Goal: Task Accomplishment & Management: Complete application form

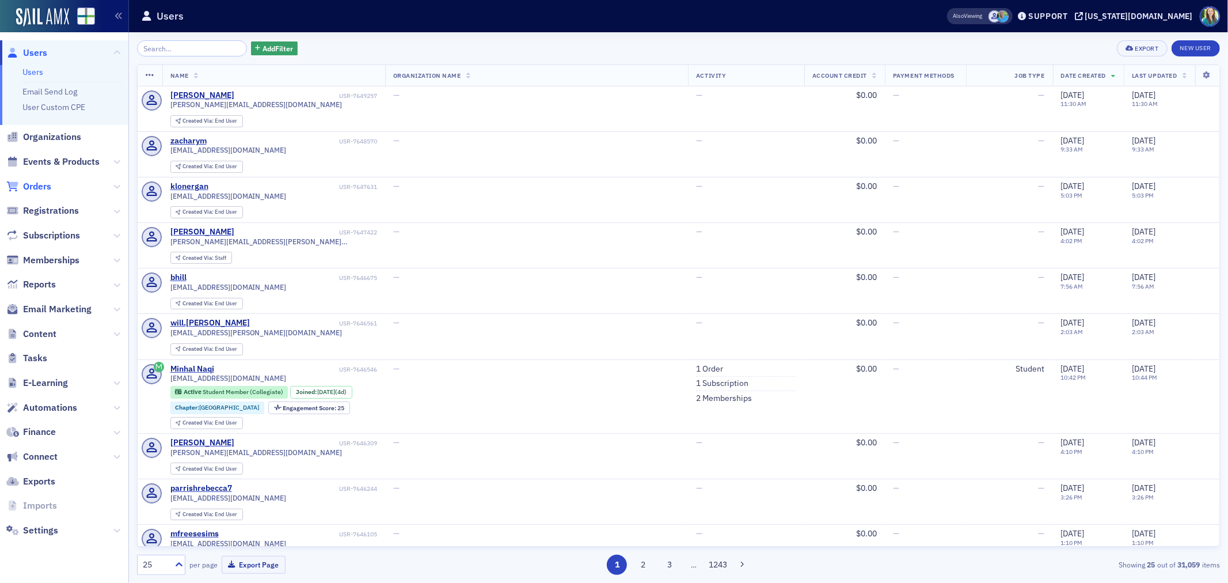
click at [50, 188] on span "Orders" at bounding box center [37, 186] width 28 height 13
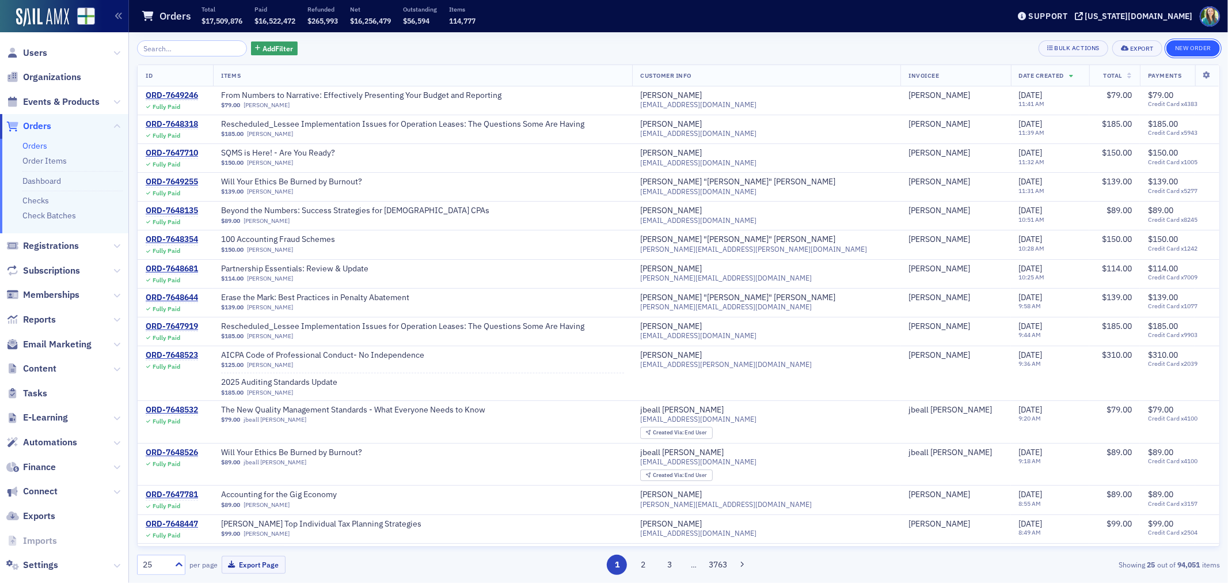
click at [1199, 40] on div "New Order" at bounding box center [1193, 48] width 54 height 16
click at [1180, 52] on button "New Order" at bounding box center [1193, 48] width 54 height 16
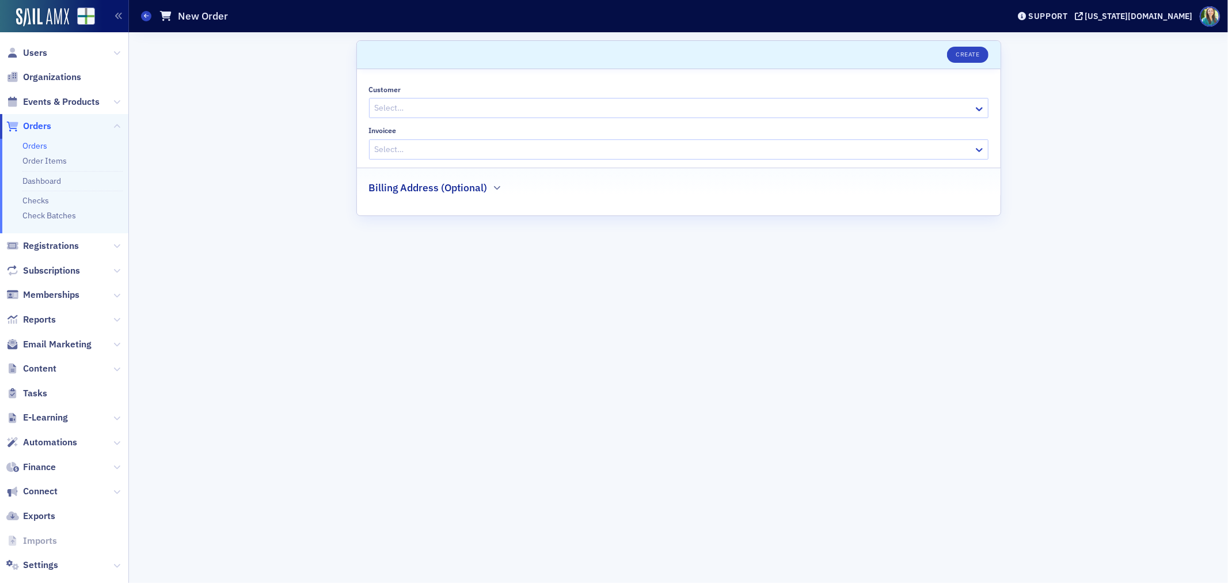
click at [438, 105] on div at bounding box center [673, 108] width 599 height 14
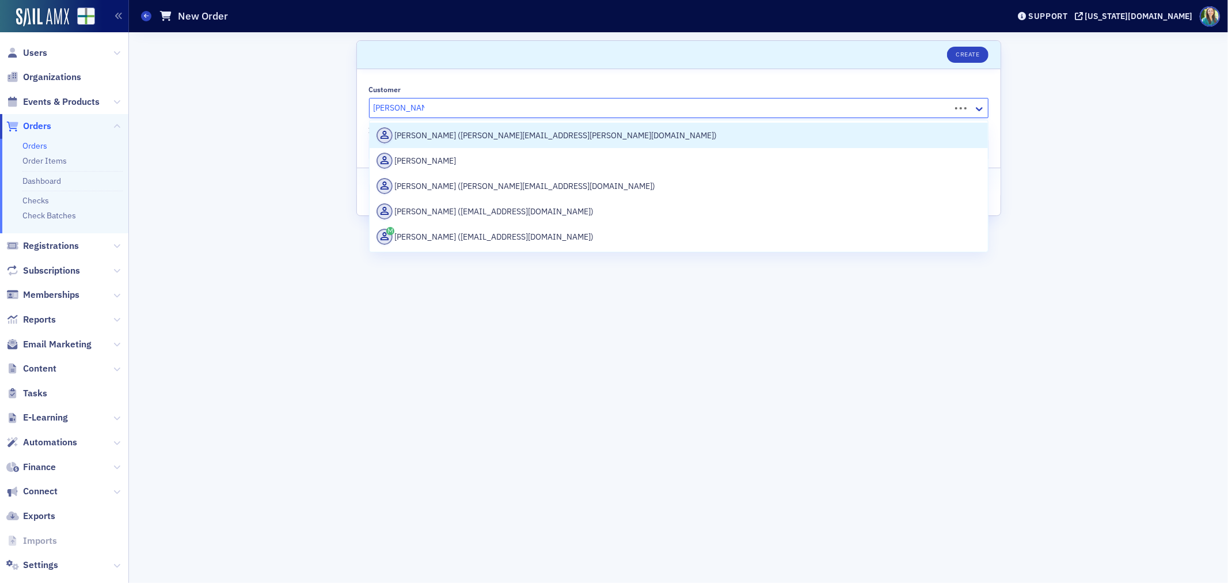
type input "[PERSON_NAME]"
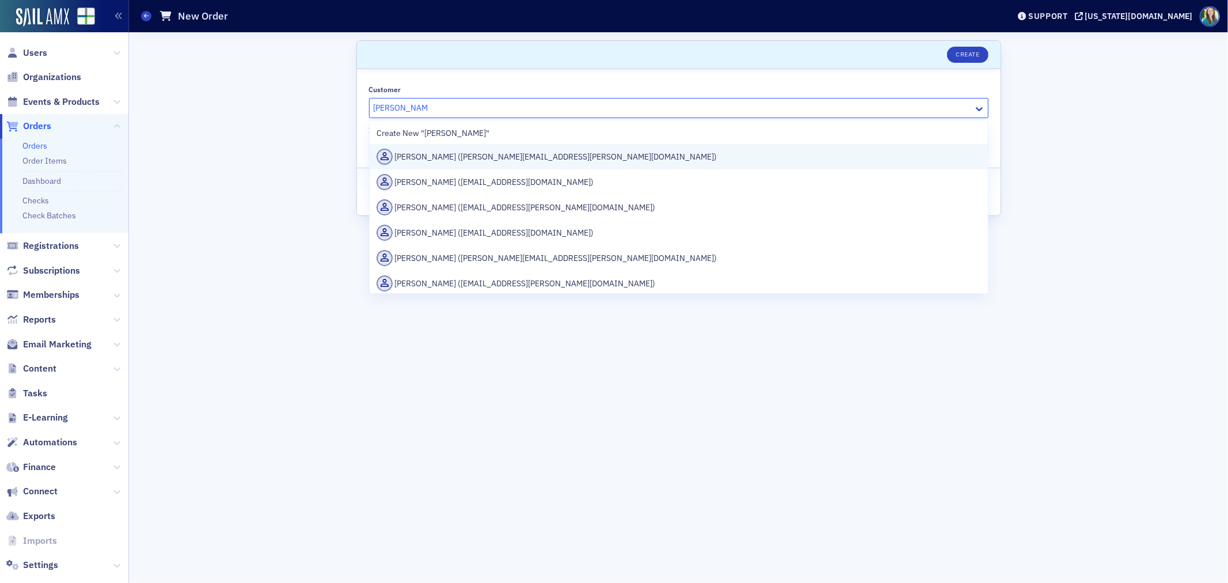
click at [575, 160] on div "Alene Robbins (alene.robbins@us.forvismazars.com)" at bounding box center [679, 157] width 604 height 16
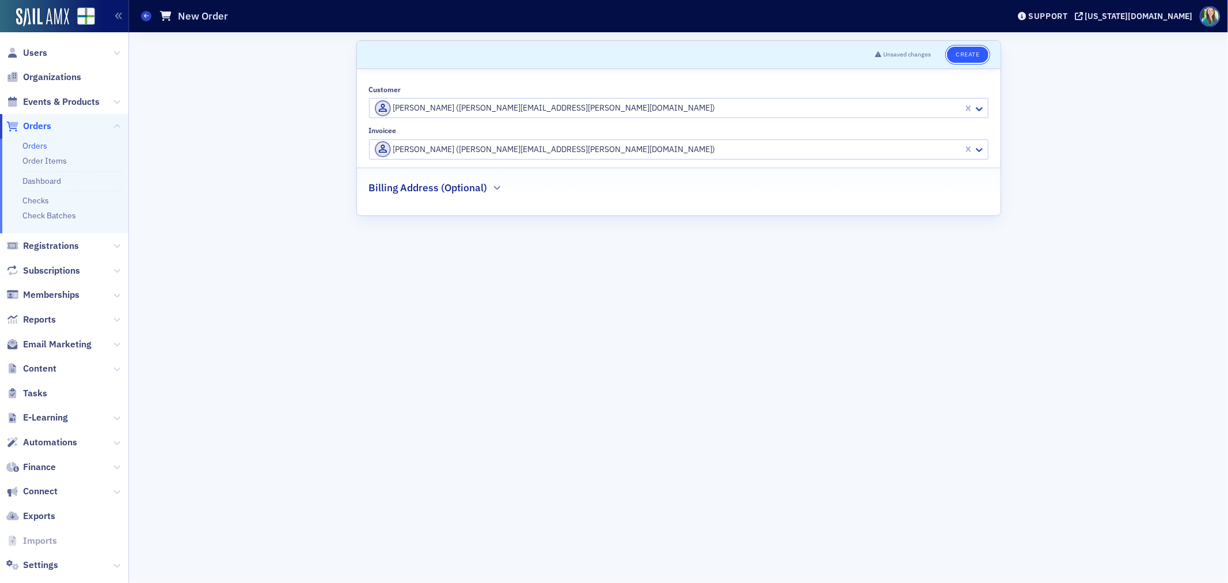
click at [976, 50] on button "Create" at bounding box center [967, 55] width 41 height 16
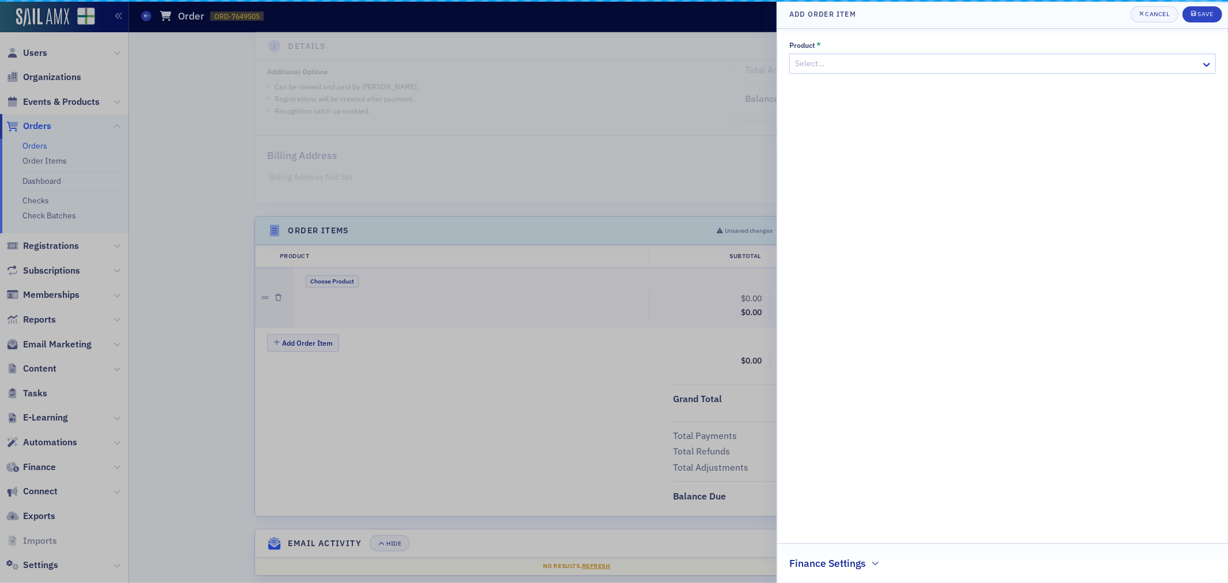
scroll to position [185, 0]
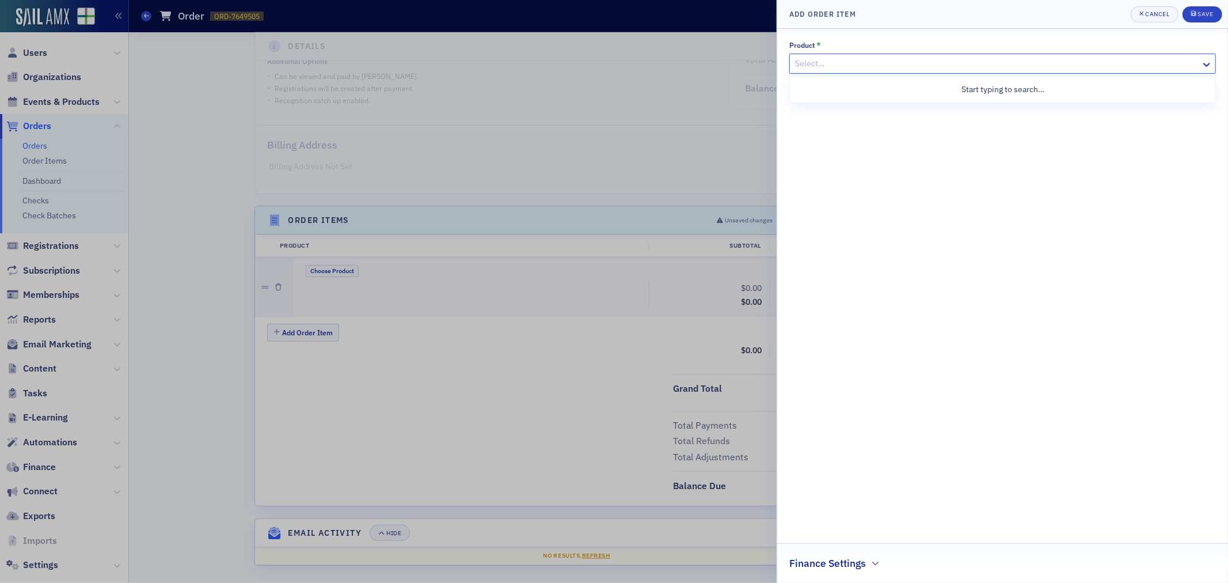
click at [949, 61] on div at bounding box center [997, 63] width 406 height 14
type input "Sponsor"
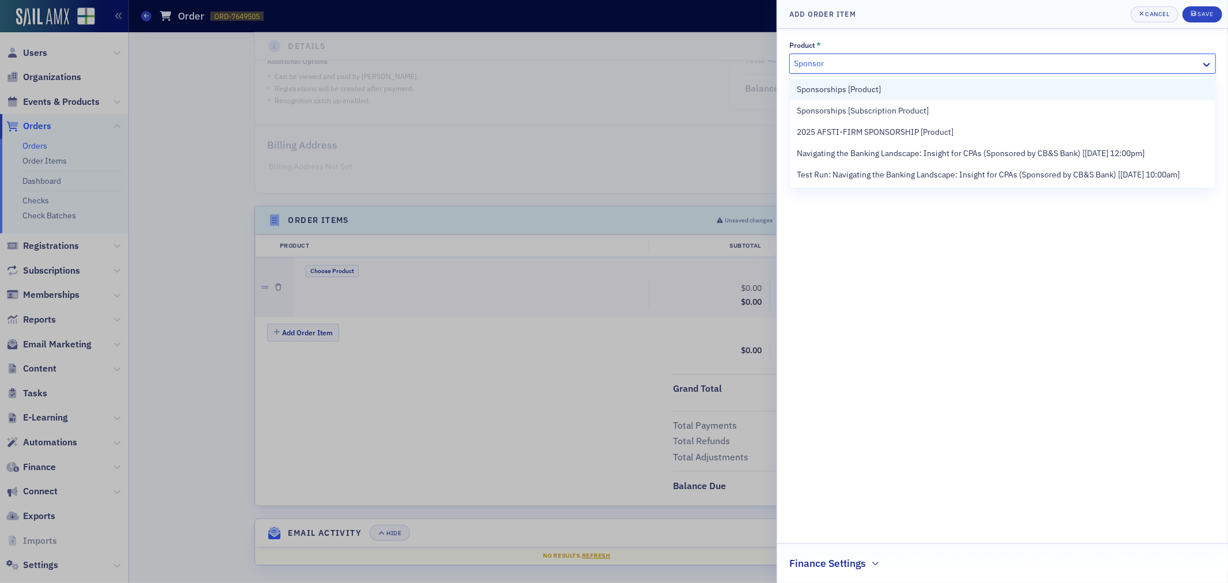
click at [959, 83] on div "Sponsorships [Product]" at bounding box center [1003, 89] width 412 height 12
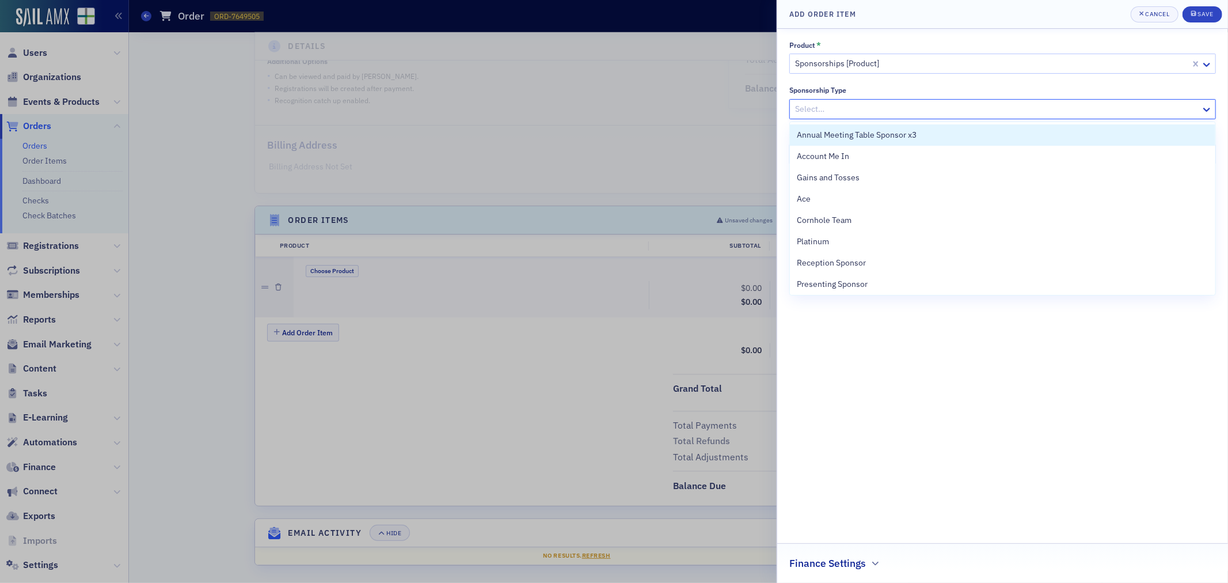
click at [858, 102] on div at bounding box center [997, 109] width 406 height 14
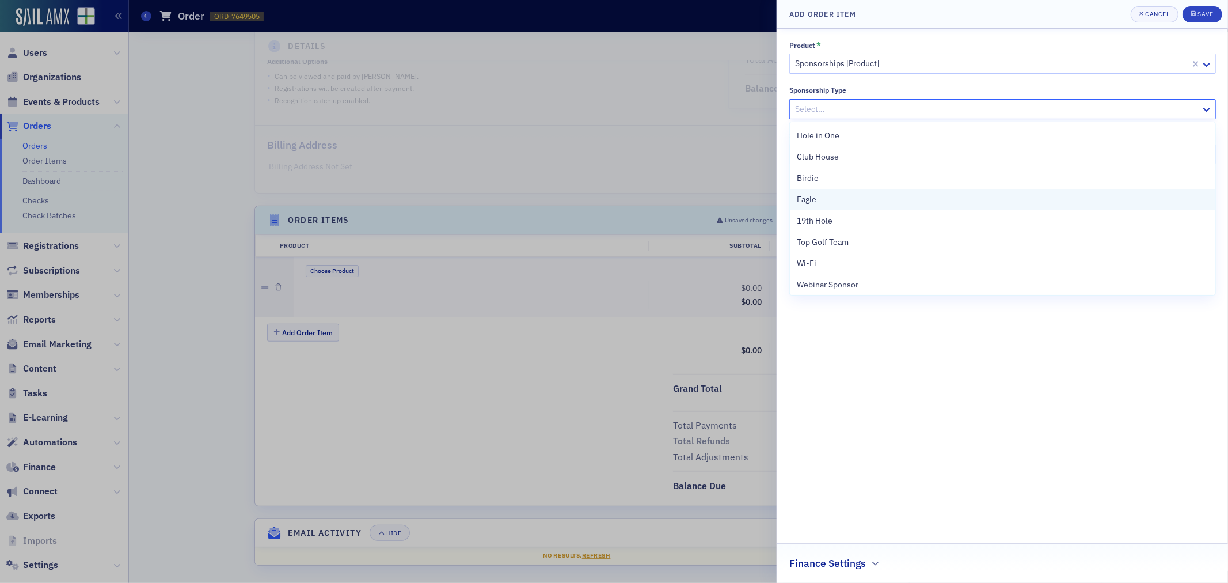
scroll to position [256, 0]
click at [815, 193] on span "Birdie" at bounding box center [808, 199] width 22 height 12
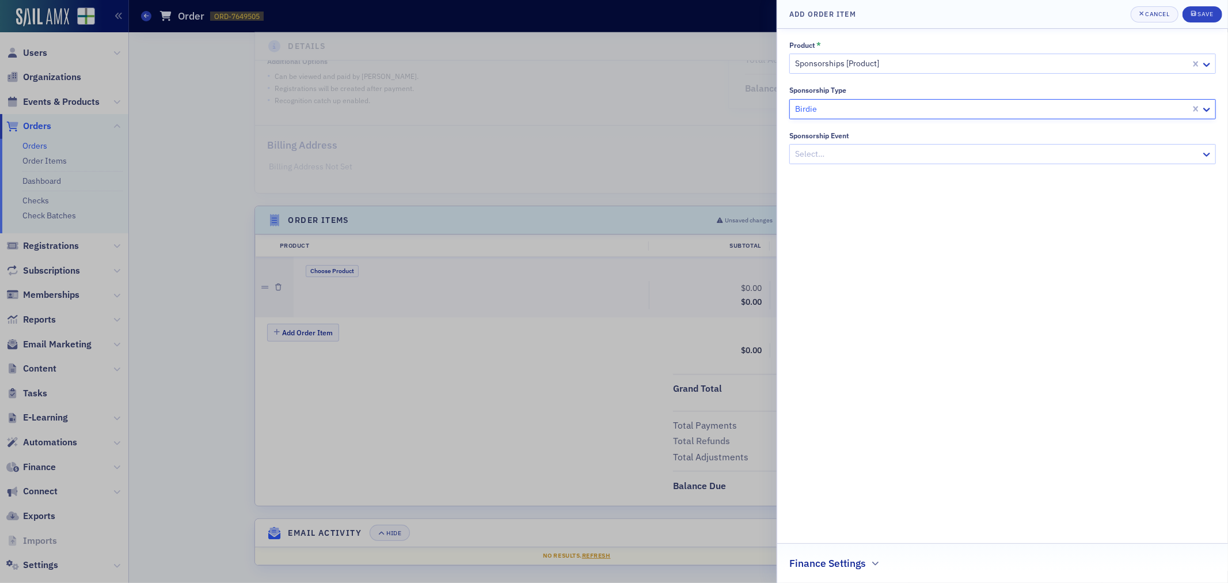
click at [830, 156] on div at bounding box center [997, 154] width 406 height 14
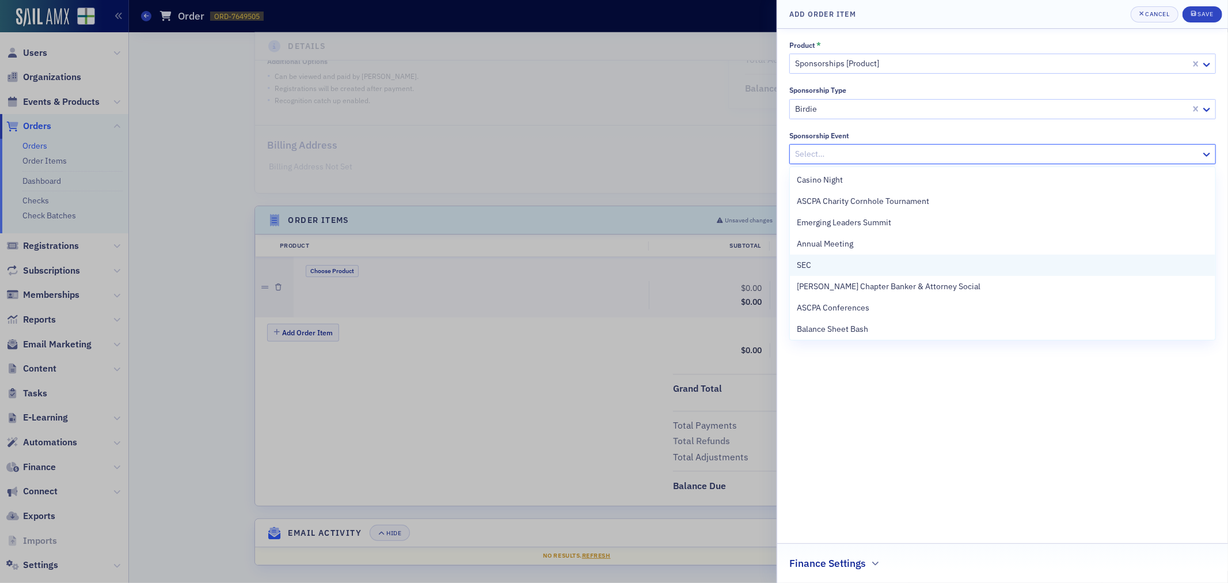
scroll to position [87, 0]
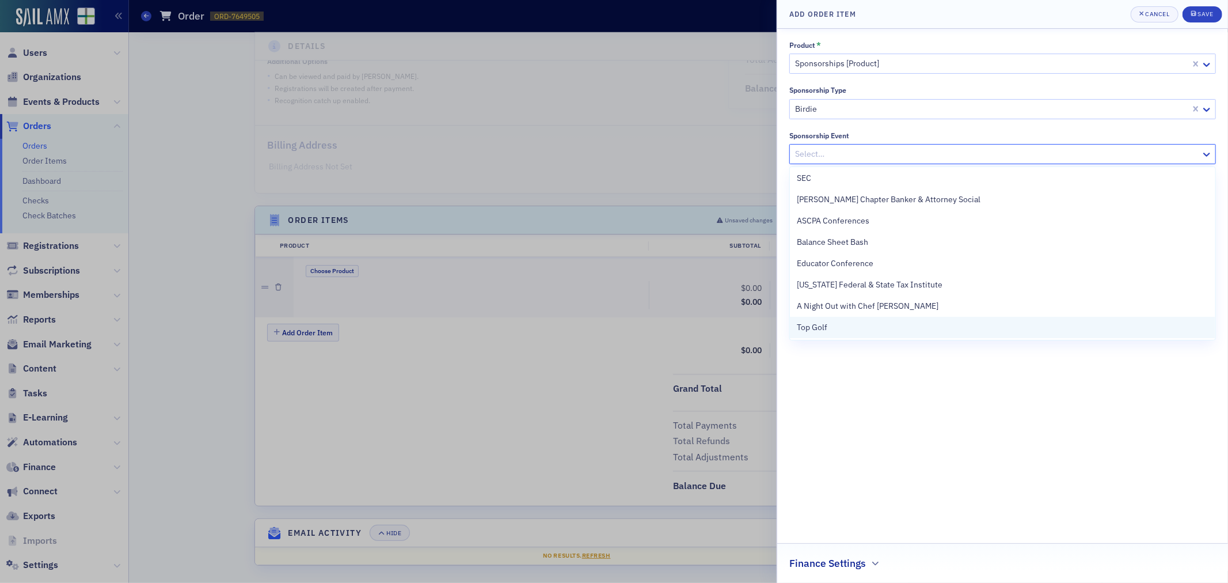
click at [810, 327] on span "Top Golf" at bounding box center [812, 327] width 31 height 12
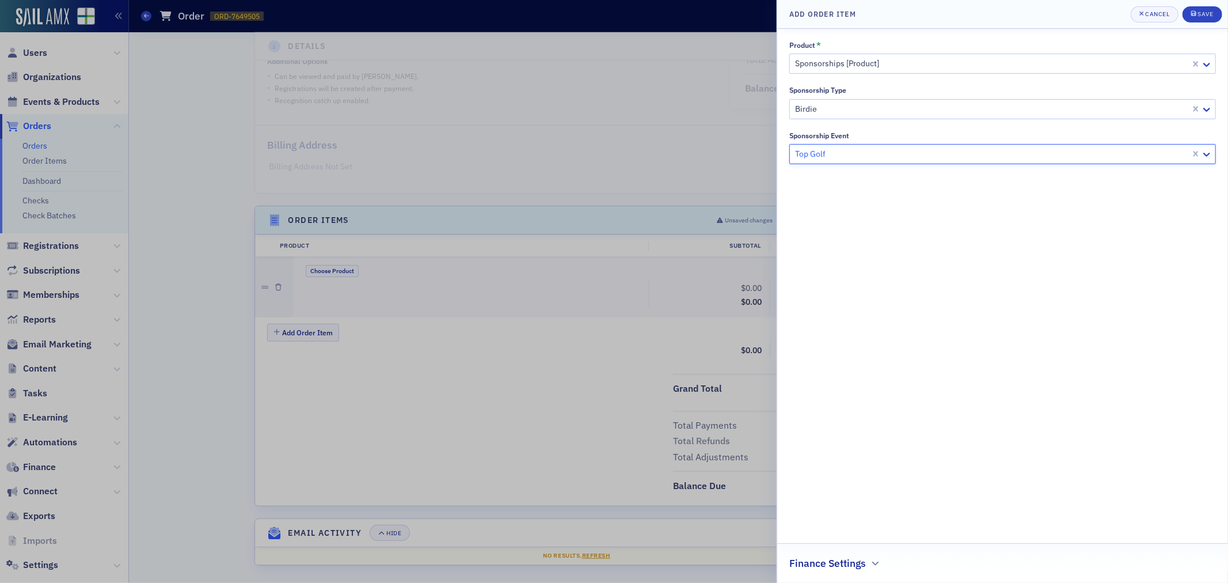
click at [842, 111] on div at bounding box center [992, 109] width 396 height 14
click at [836, 428] on div "Product * Sponsorships [Product] Sponsorship Type Birdie Sponsorship Event Top …" at bounding box center [1002, 306] width 427 height 530
click at [827, 566] on h2 "Finance Settings" at bounding box center [827, 563] width 77 height 15
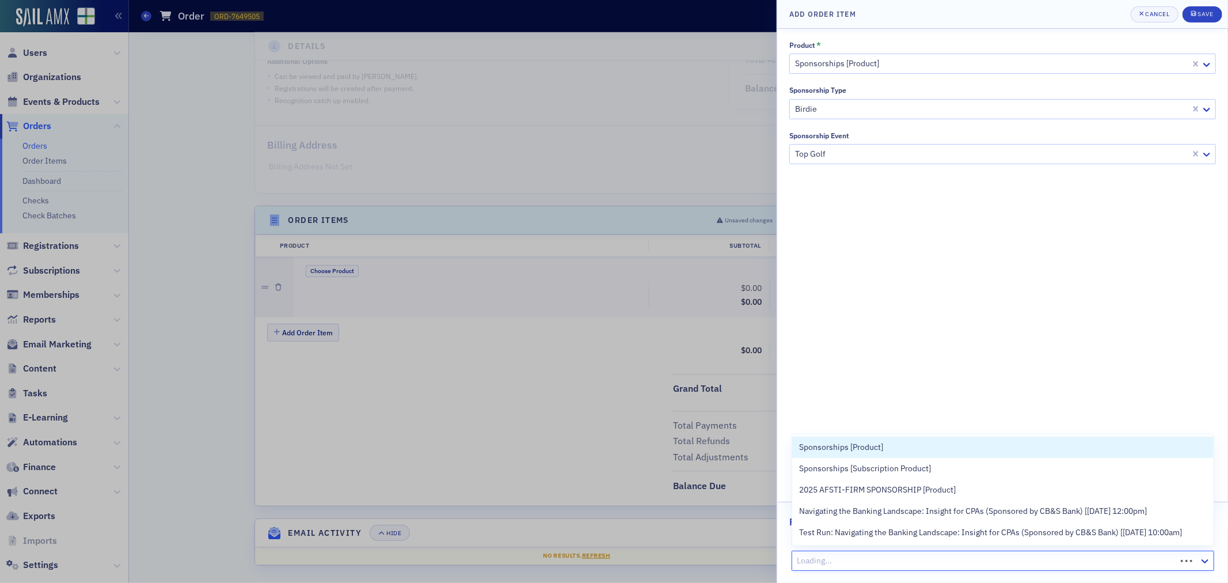
click at [827, 561] on div at bounding box center [985, 560] width 379 height 14
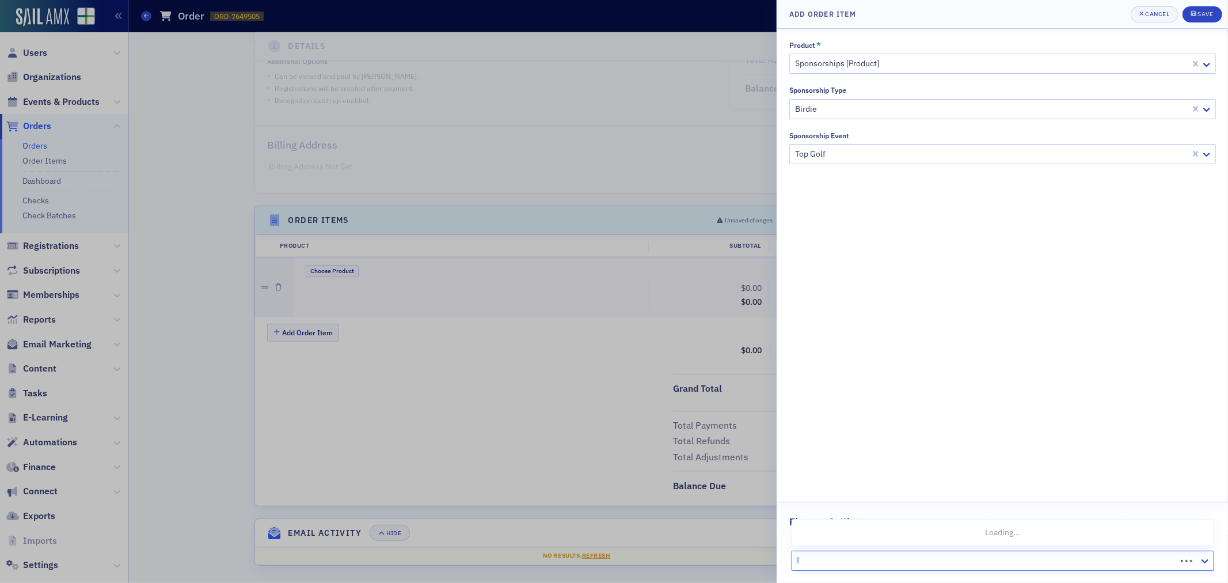
scroll to position [0, 0]
type input "Top Golf"
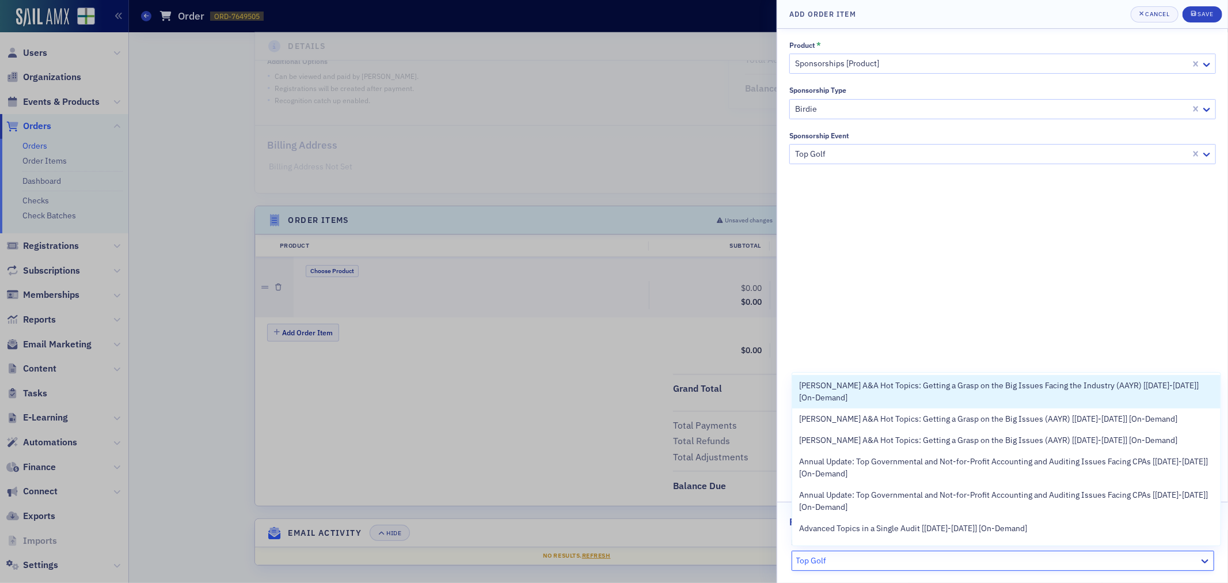
scroll to position [64, 0]
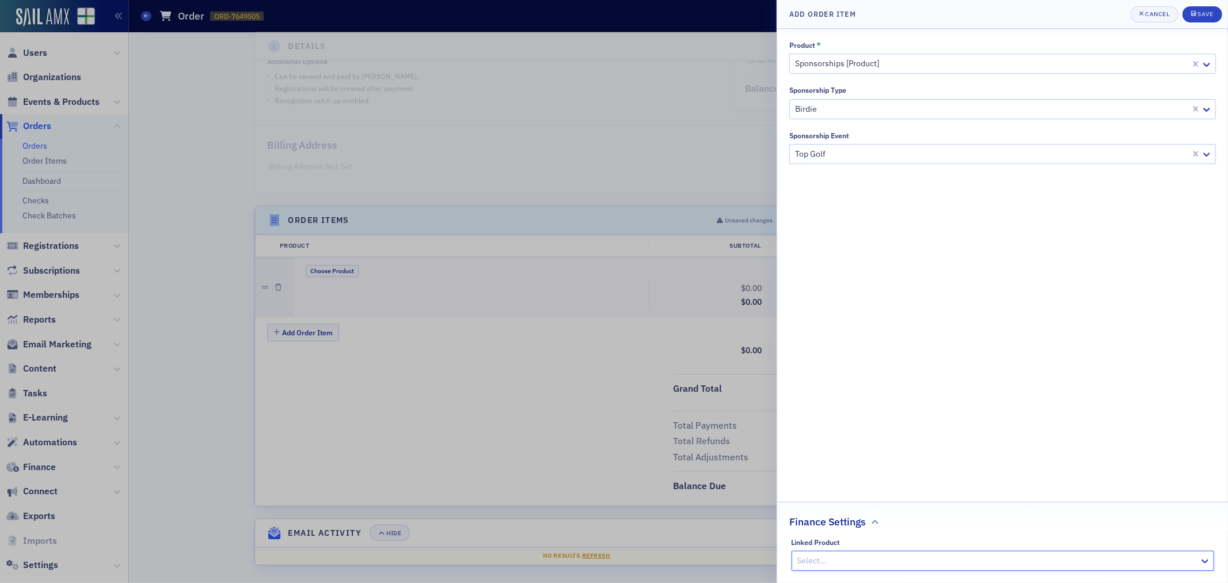
drag, startPoint x: 832, startPoint y: 560, endPoint x: 797, endPoint y: 558, distance: 34.6
click at [797, 558] on div at bounding box center [997, 560] width 402 height 14
click at [875, 523] on icon "button" at bounding box center [875, 521] width 7 height 7
click at [873, 561] on icon "button" at bounding box center [875, 563] width 7 height 7
click at [873, 561] on div at bounding box center [997, 560] width 402 height 14
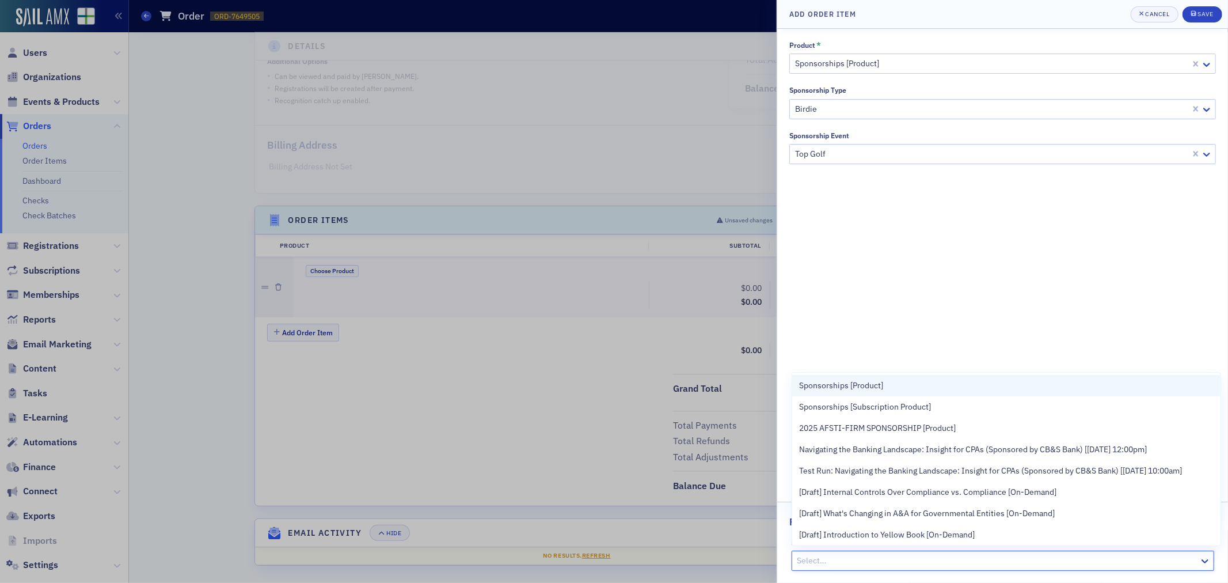
click at [836, 390] on span "Sponsorships [Product]" at bounding box center [841, 385] width 84 height 12
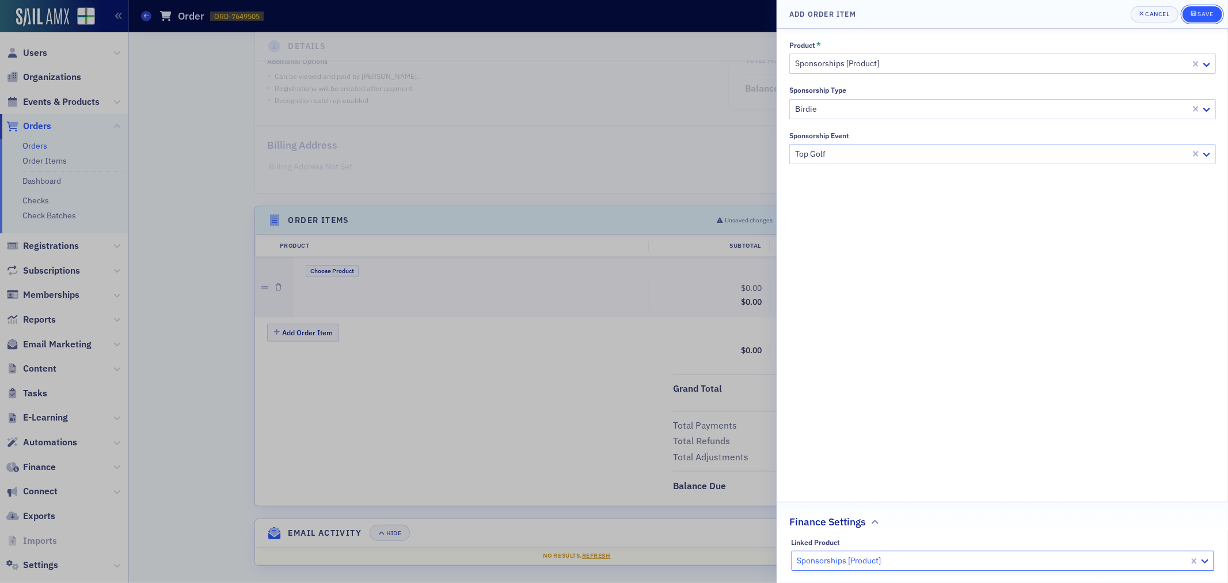
click at [1187, 16] on button "Save" at bounding box center [1202, 14] width 40 height 16
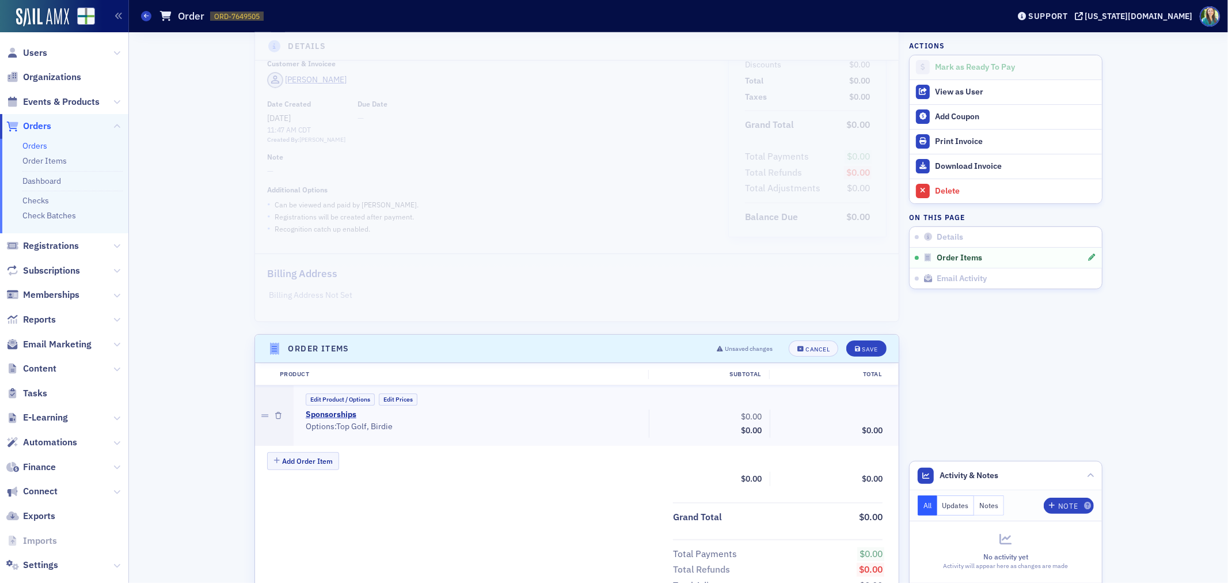
scroll to position [121, 0]
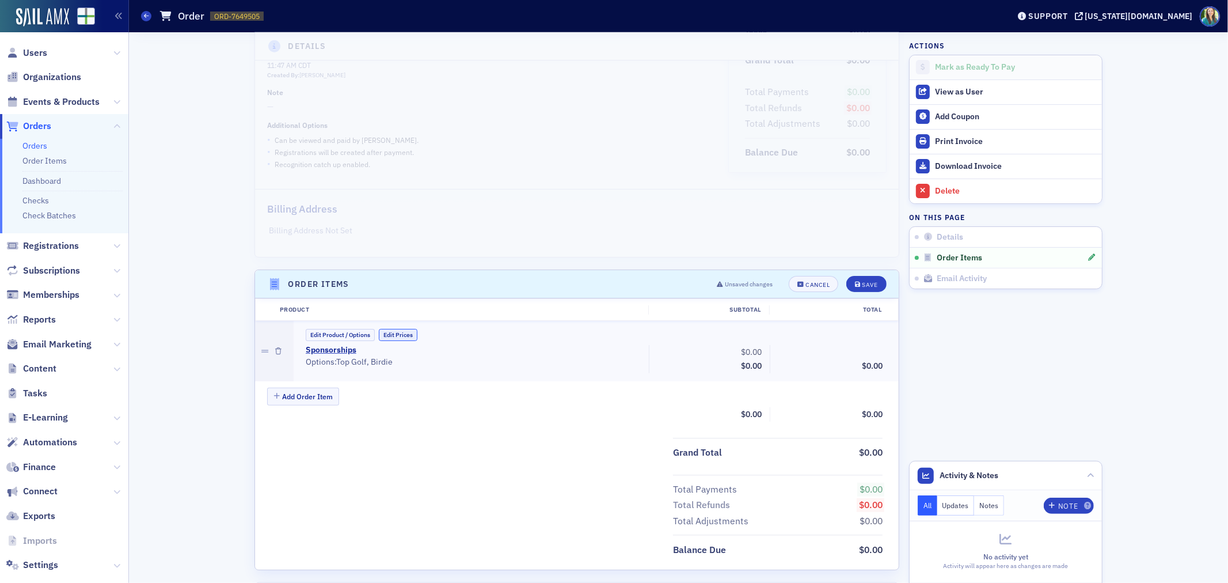
click at [390, 332] on button "Edit Prices" at bounding box center [398, 335] width 39 height 12
click at [743, 355] on input "0.00" at bounding box center [738, 352] width 56 height 16
type input "2,000.00"
click at [862, 282] on div "Save" at bounding box center [870, 285] width 16 height 6
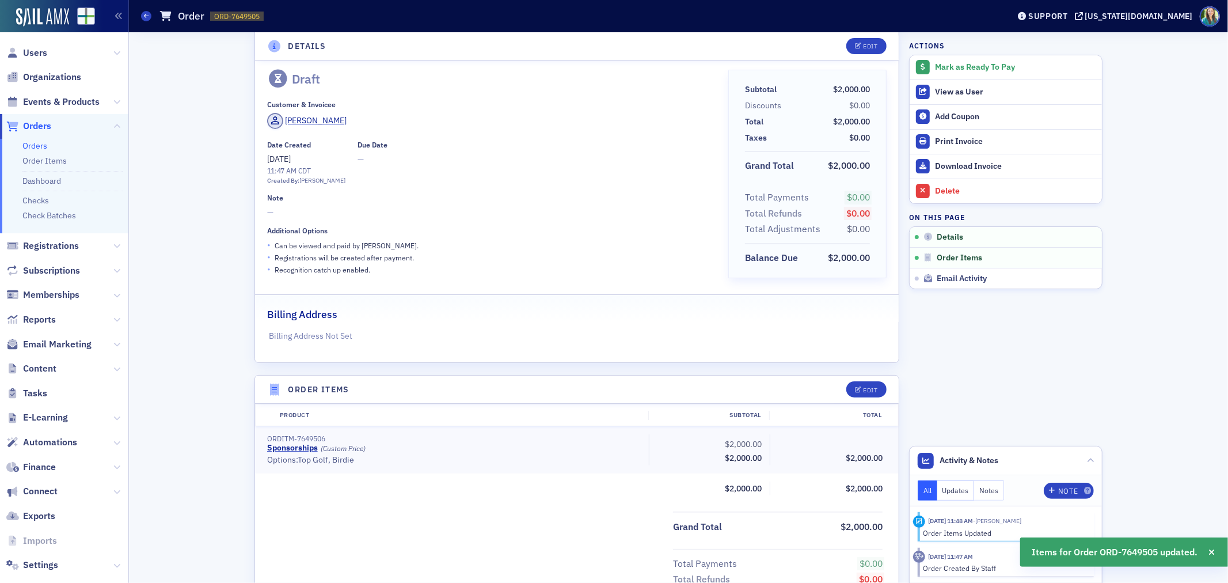
scroll to position [0, 0]
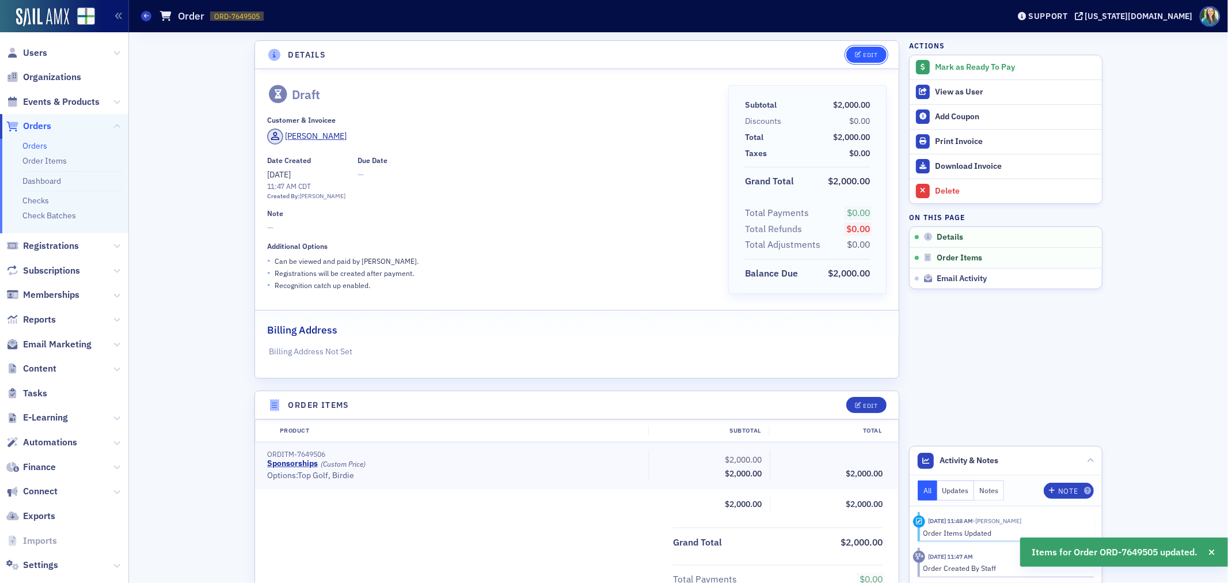
click at [873, 52] on button "Edit" at bounding box center [866, 55] width 40 height 16
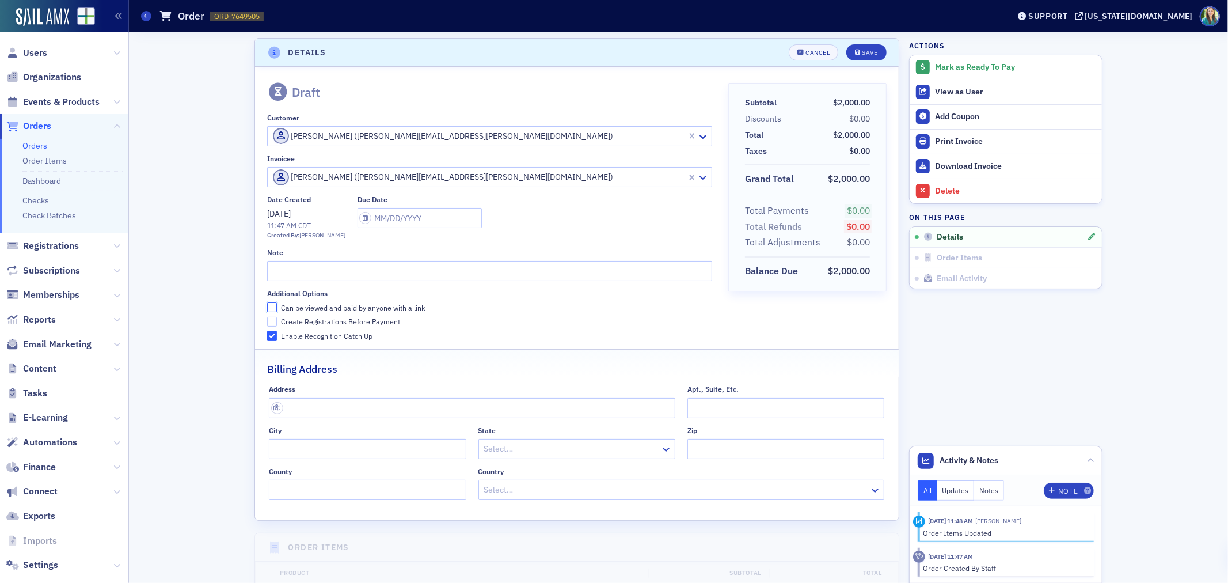
click at [268, 306] on input "Can be viewed and paid by anyone with a link" at bounding box center [272, 307] width 10 height 10
checkbox input "true"
click at [282, 269] on input "text" at bounding box center [489, 271] width 445 height 20
click at [354, 272] on input "Birdie and Team Sponosrship ($1,500 + $500)" at bounding box center [489, 271] width 445 height 20
type input "Birdie and Team Sponsorship ($1,500 + $500)"
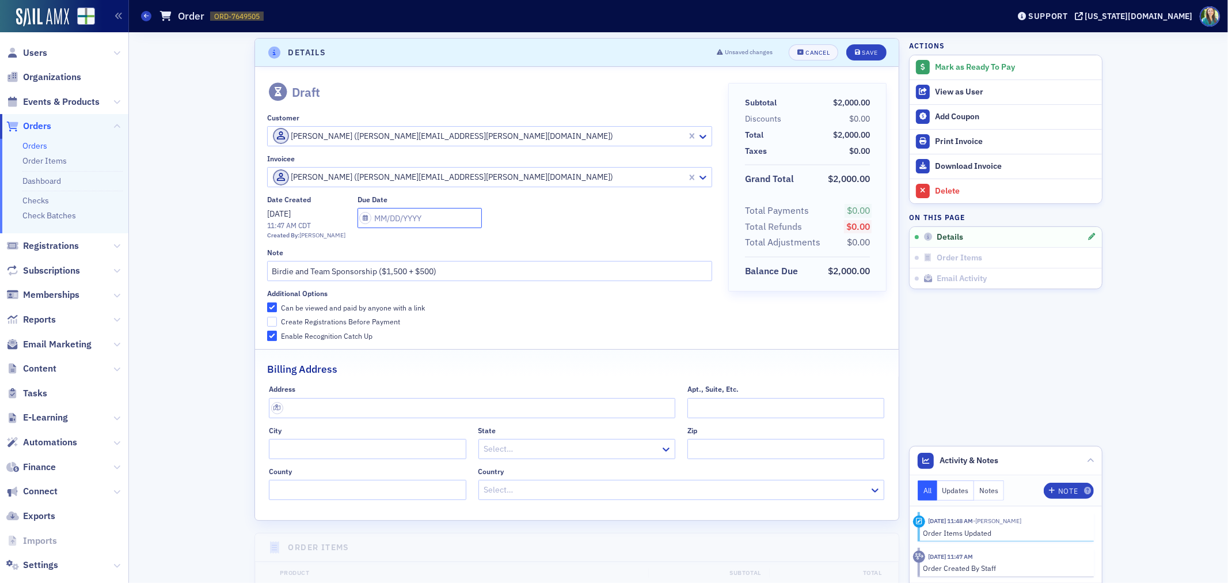
select select "8"
select select "2025"
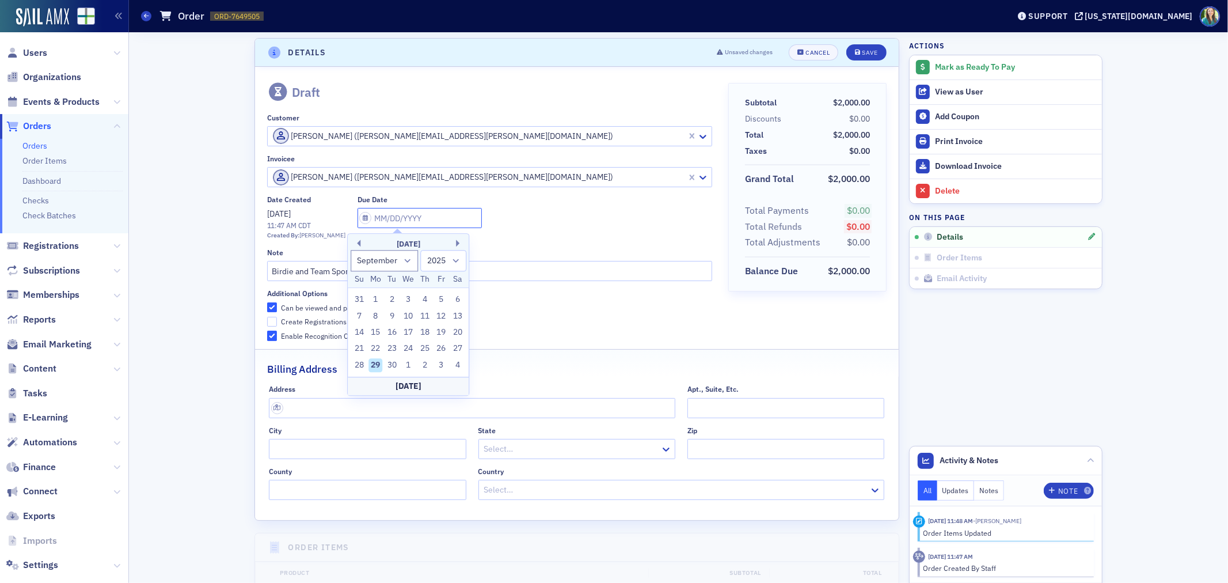
click at [358, 219] on input "text" at bounding box center [420, 218] width 124 height 20
click at [458, 248] on div "September 2025" at bounding box center [408, 244] width 121 height 12
click at [459, 243] on button "Next Month" at bounding box center [459, 242] width 7 height 7
select select "9"
click at [406, 332] on div "15" at bounding box center [409, 332] width 14 height 14
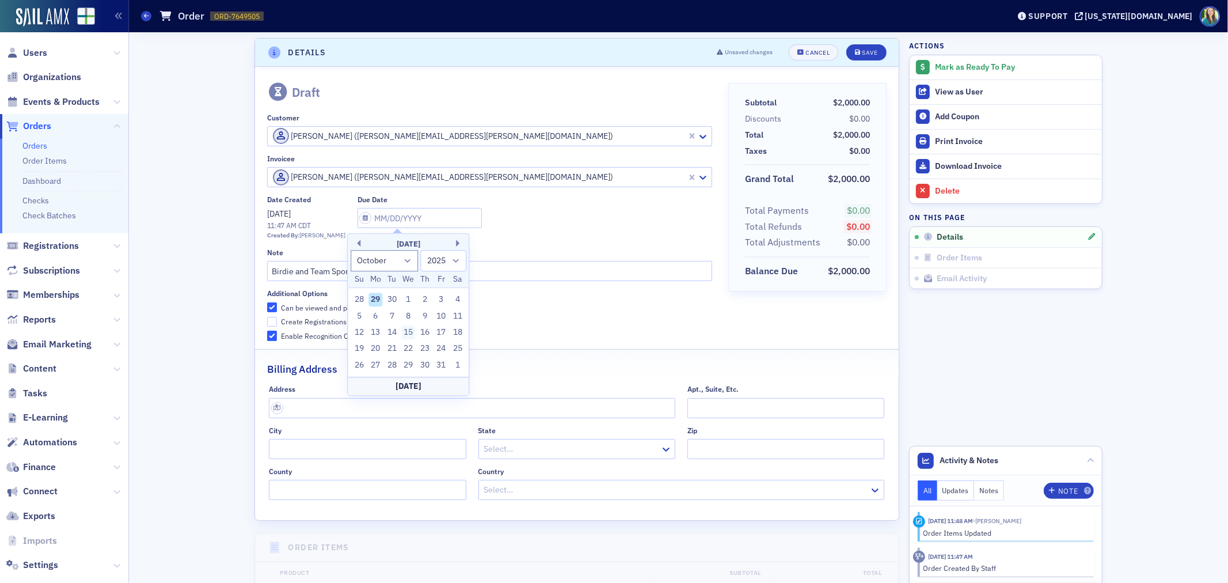
type input "[DATE]"
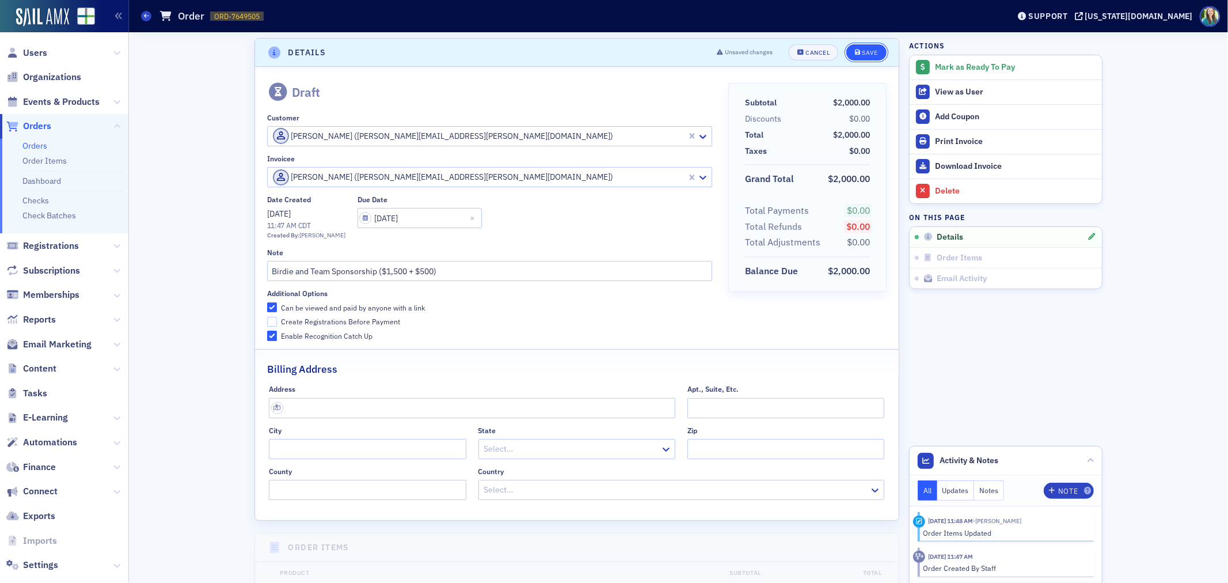
click at [862, 52] on div "Save" at bounding box center [870, 53] width 16 height 6
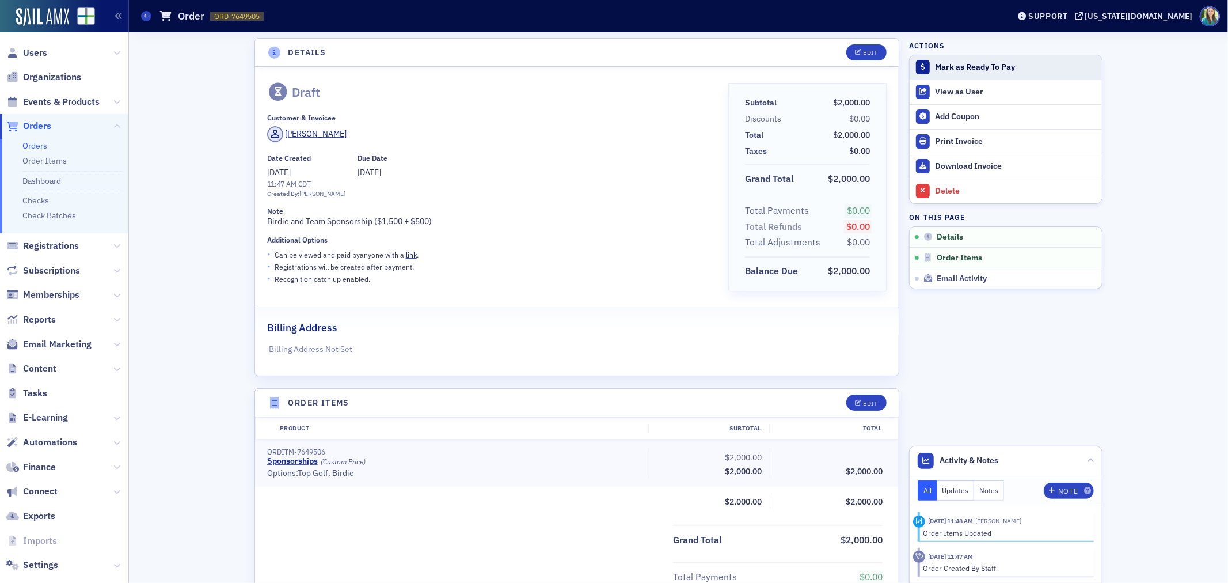
click at [964, 69] on div "Mark as Ready To Pay" at bounding box center [1015, 67] width 161 height 10
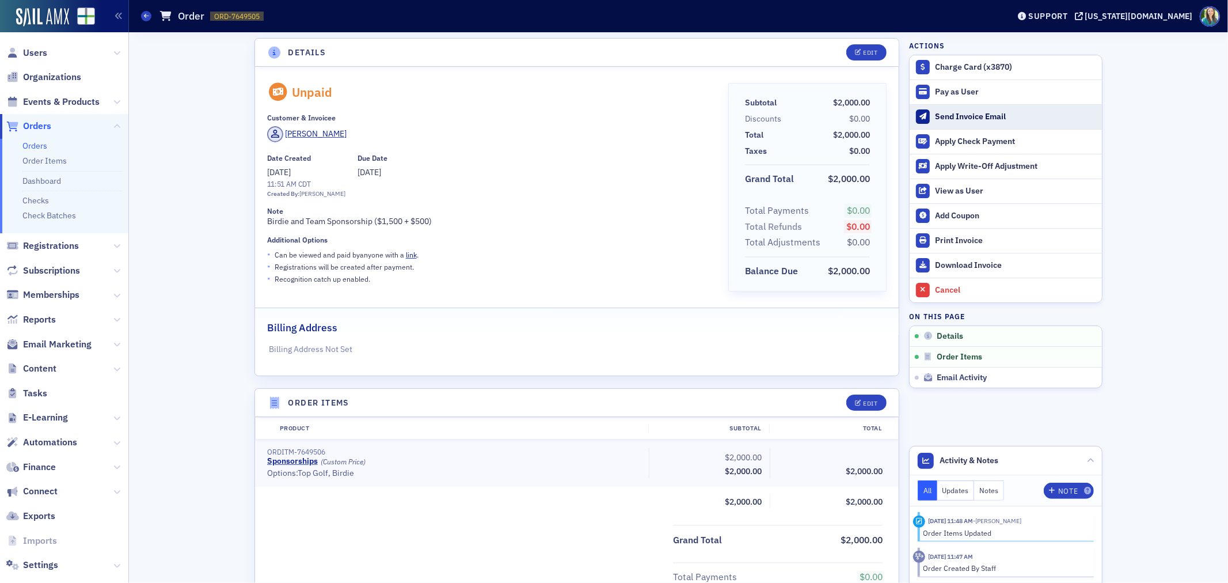
click at [998, 113] on div "Send Invoice Email" at bounding box center [1015, 117] width 161 height 10
click at [959, 256] on link "Download Invoice" at bounding box center [1006, 265] width 192 height 25
